Goal: Transaction & Acquisition: Purchase product/service

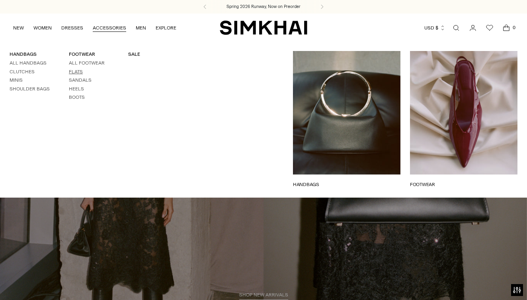
click at [80, 69] on link "Flats" at bounding box center [76, 72] width 14 height 6
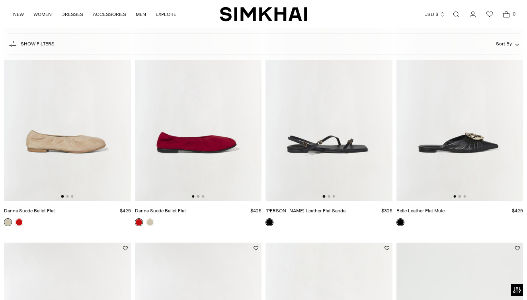
scroll to position [326, 0]
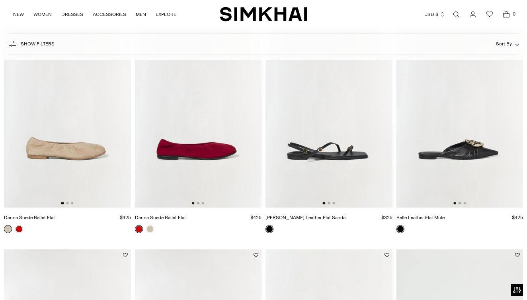
click at [473, 149] on img at bounding box center [460, 113] width 127 height 190
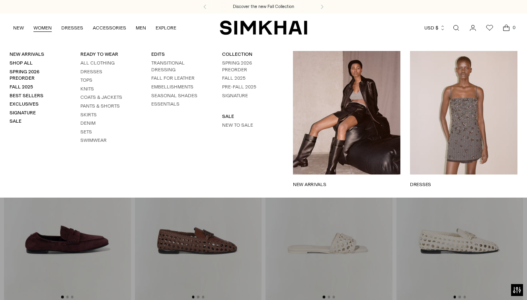
scroll to position [0, 0]
